Goal: Information Seeking & Learning: Compare options

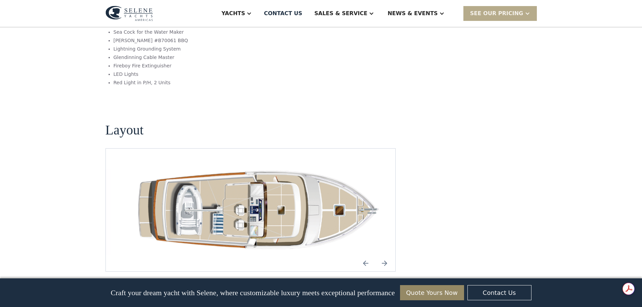
click at [365, 255] on img "Previous slide" at bounding box center [366, 263] width 16 height 16
click at [366, 255] on img "Previous slide" at bounding box center [366, 263] width 16 height 16
click at [389, 255] on img "Next slide" at bounding box center [384, 263] width 16 height 16
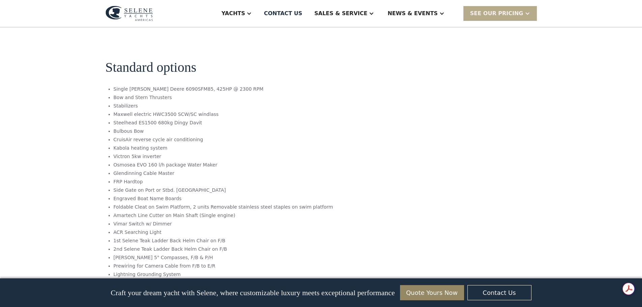
scroll to position [1179, 0]
